Goal: Information Seeking & Learning: Learn about a topic

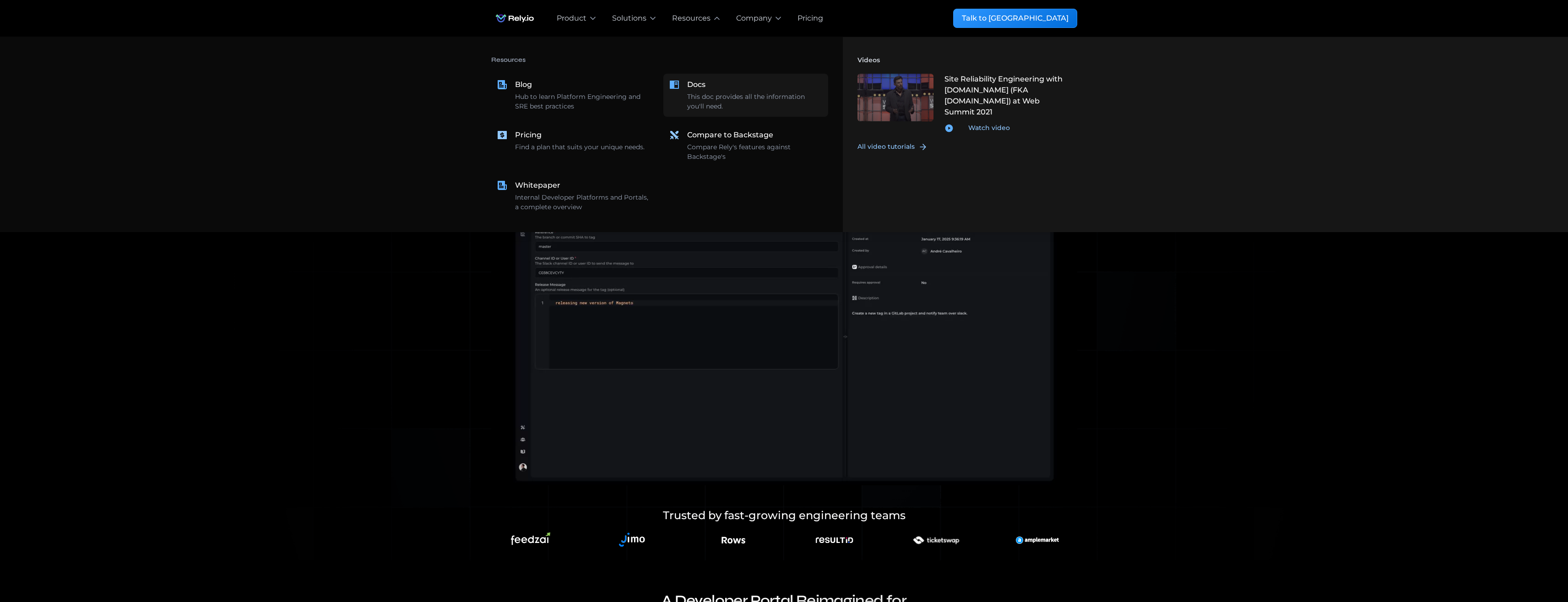
click at [702, 97] on div "This doc provides all the information you'll need." at bounding box center [755, 102] width 136 height 19
click at [725, 132] on div "Compare to Backstage" at bounding box center [730, 135] width 86 height 11
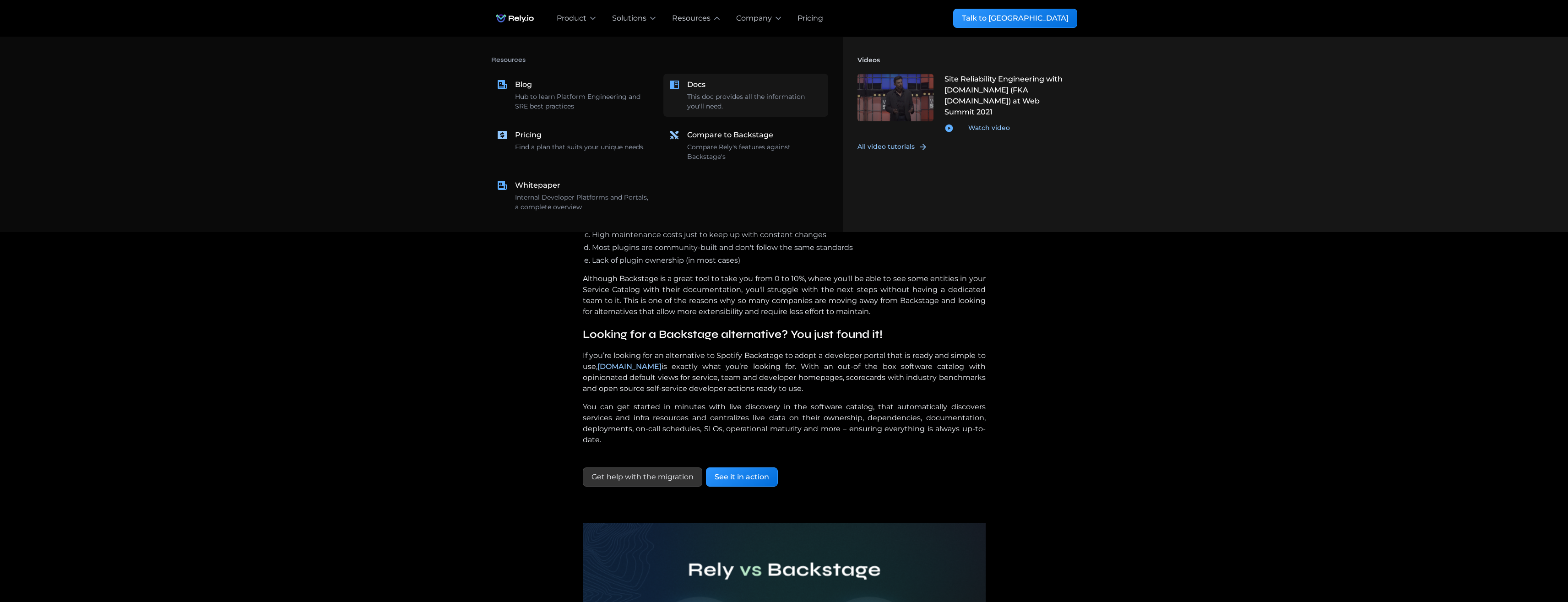
click at [691, 92] on div "This doc provides all the information you'll need." at bounding box center [755, 102] width 136 height 19
